Goal: Navigation & Orientation: Find specific page/section

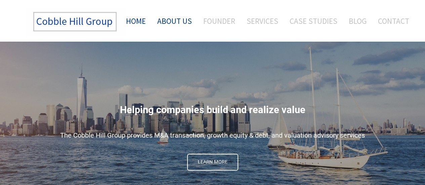
click at [183, 22] on link "About Us" at bounding box center [174, 21] width 45 height 28
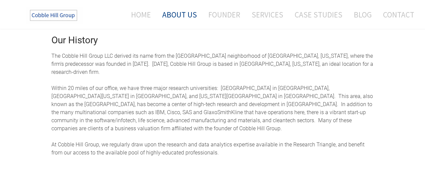
scroll to position [287, 0]
